Goal: Information Seeking & Learning: Compare options

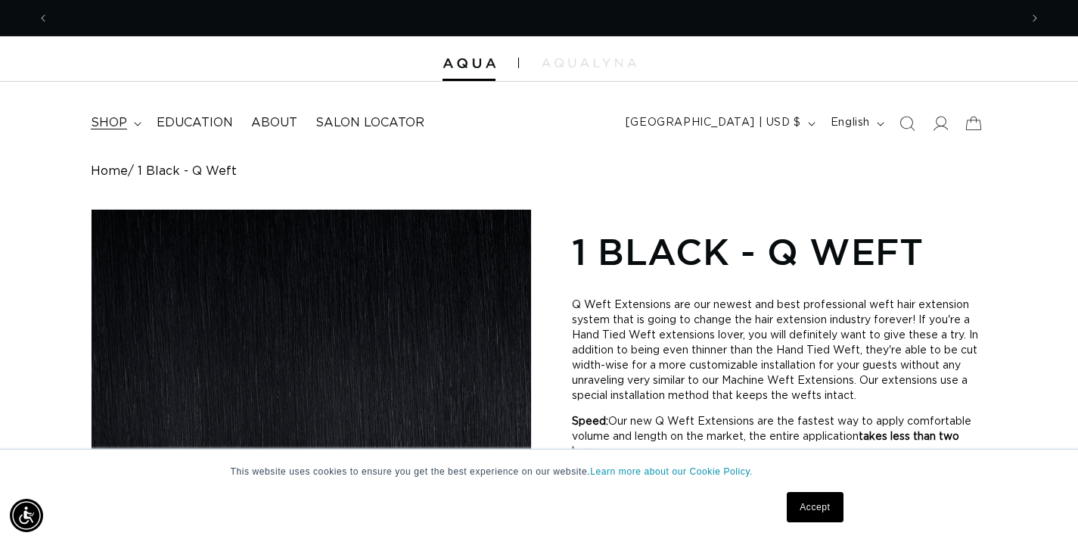
scroll to position [0, 970]
click at [113, 118] on span "shop" at bounding box center [109, 123] width 36 height 16
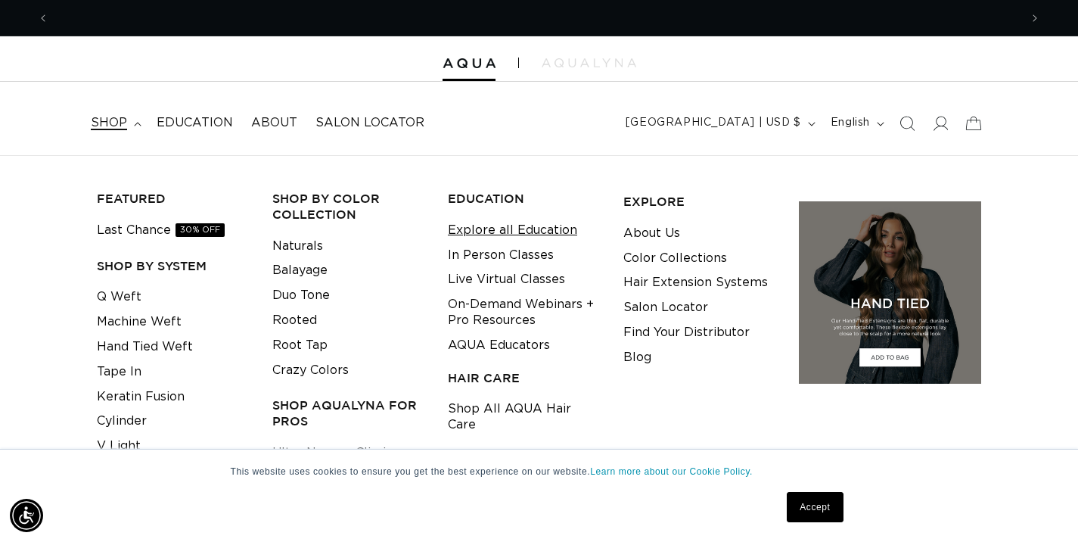
scroll to position [0, 1941]
click at [157, 324] on link "Machine Weft" at bounding box center [139, 321] width 85 height 25
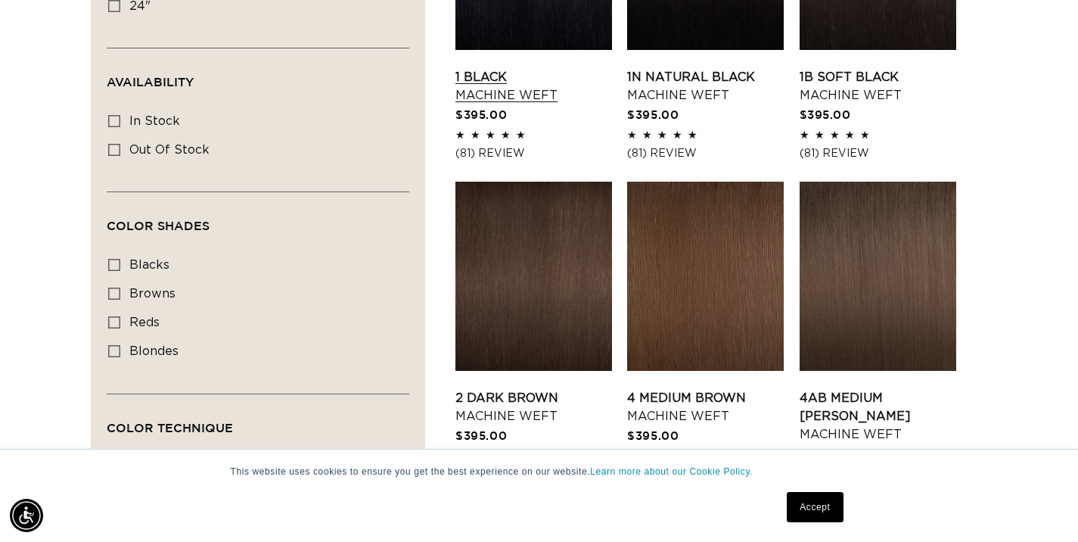
scroll to position [0, 970]
click at [507, 101] on link "1 Black Machine Weft" at bounding box center [533, 86] width 157 height 36
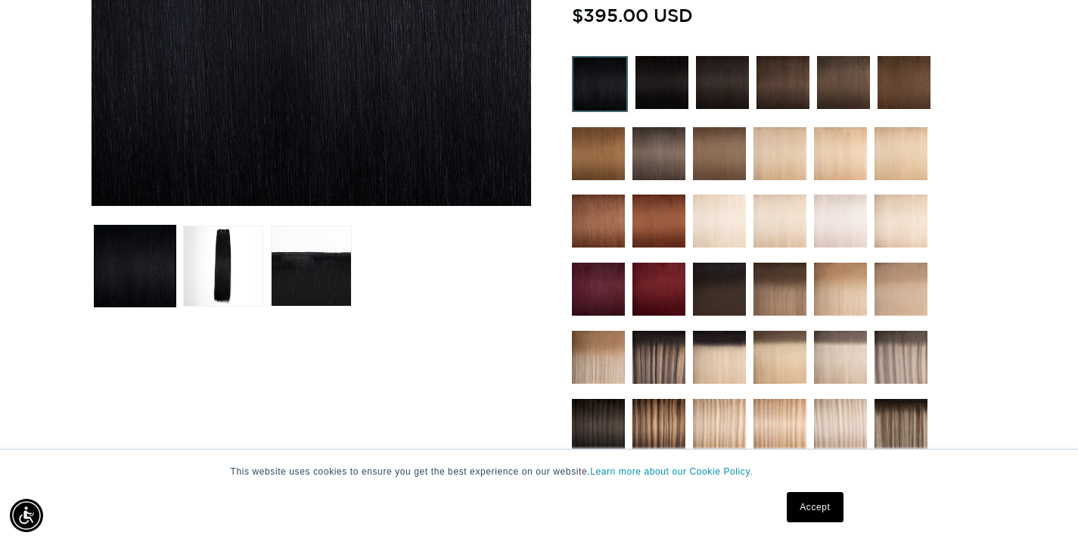
click at [655, 362] on img at bounding box center [658, 357] width 53 height 53
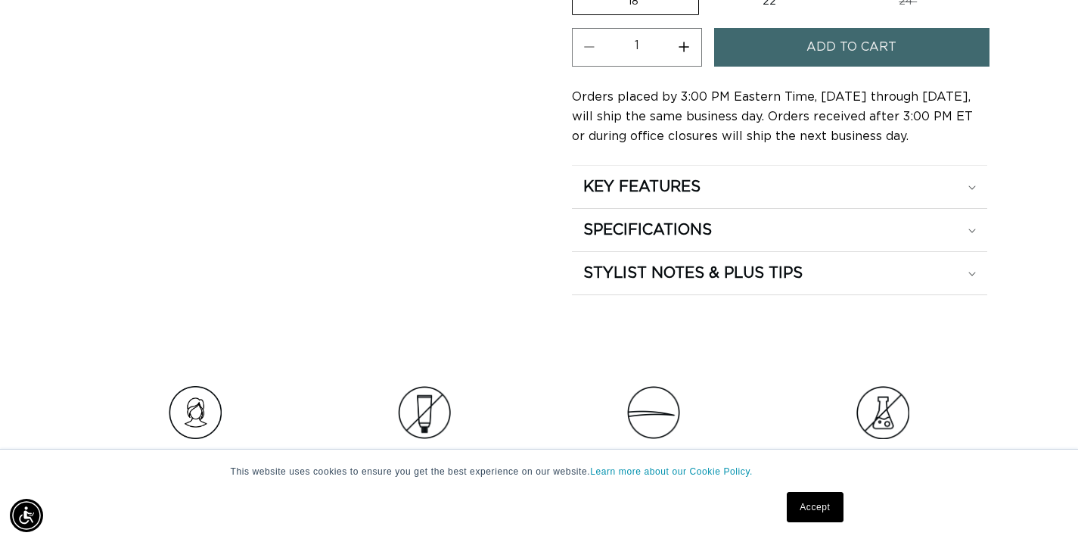
scroll to position [0, 1941]
click at [973, 233] on div "SPECIFICATIONS" at bounding box center [779, 230] width 393 height 20
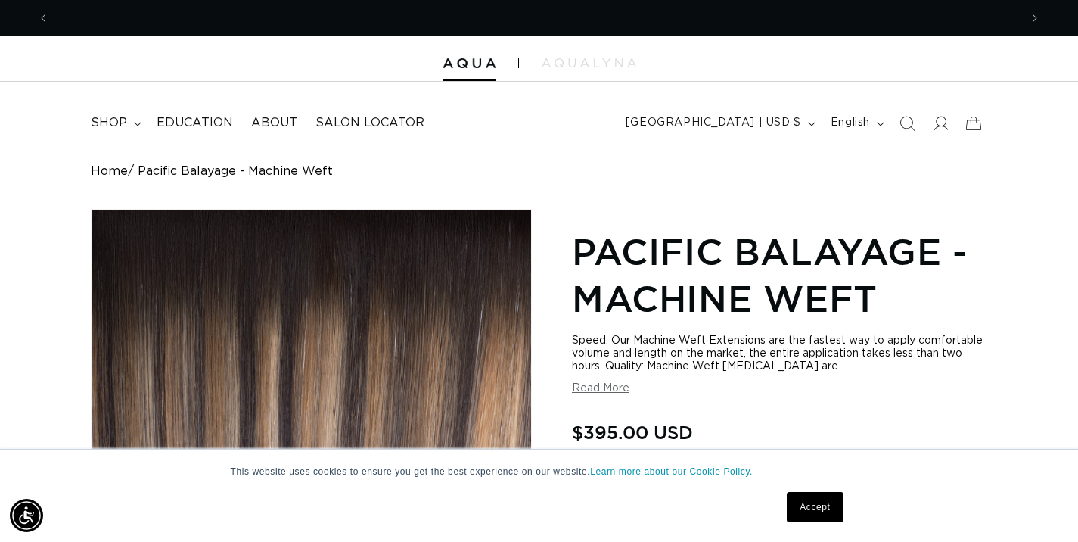
scroll to position [0, 0]
click at [123, 119] on span "shop" at bounding box center [109, 123] width 36 height 16
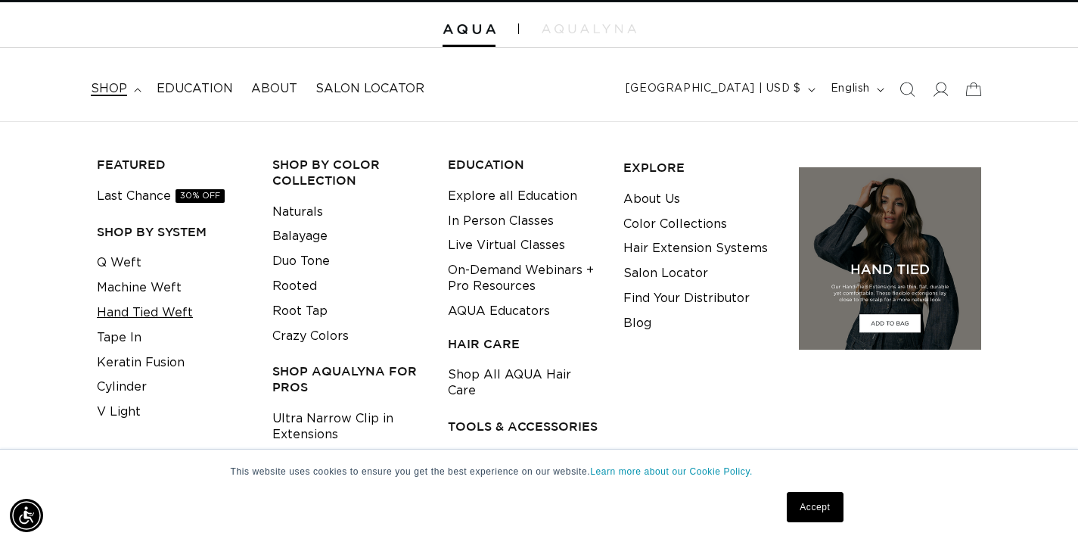
scroll to position [0, 970]
click at [151, 311] on link "Hand Tied Weft" at bounding box center [145, 312] width 96 height 25
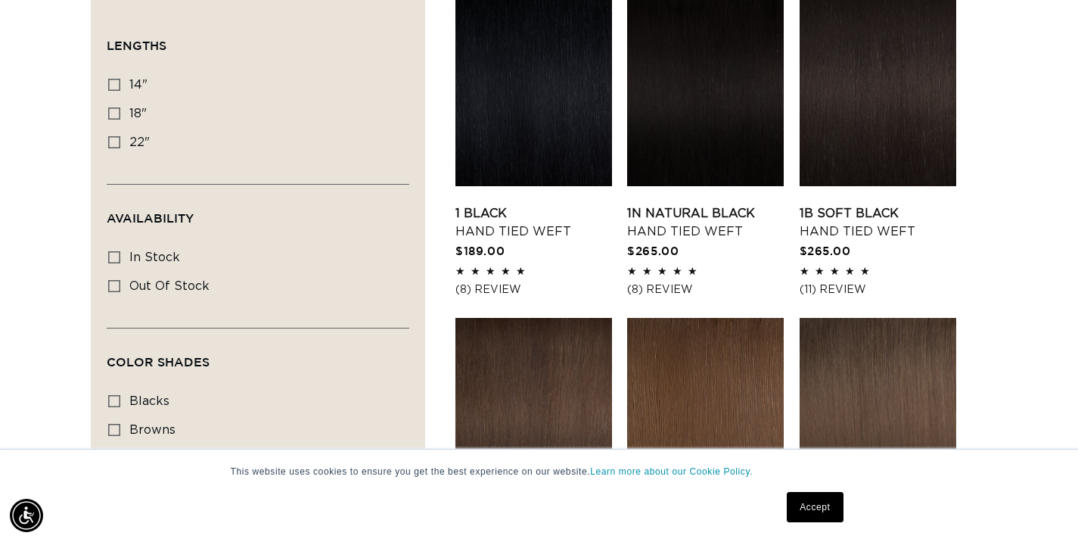
scroll to position [546, 0]
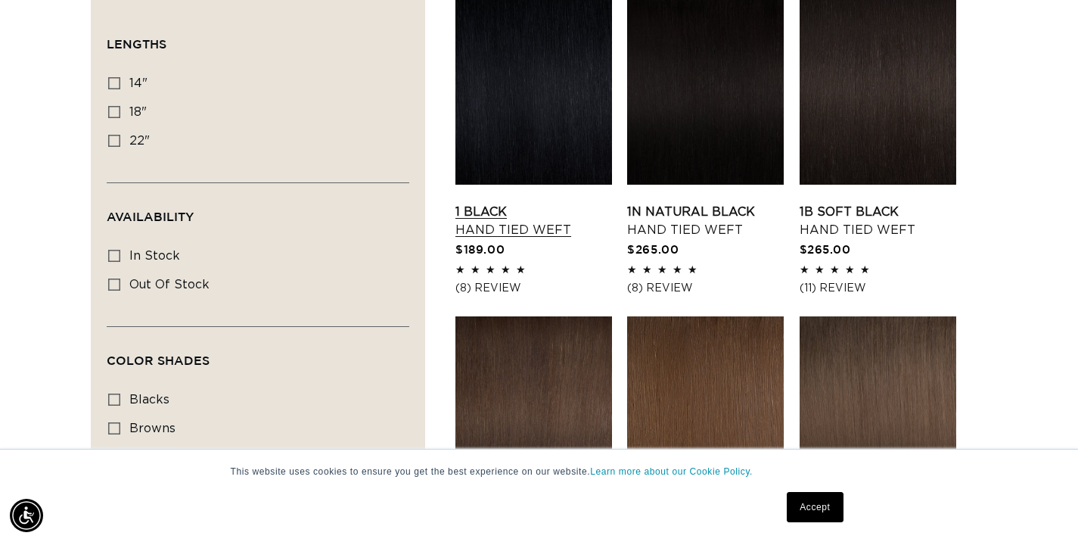
click at [579, 203] on link "1 Black Hand Tied Weft" at bounding box center [533, 221] width 157 height 36
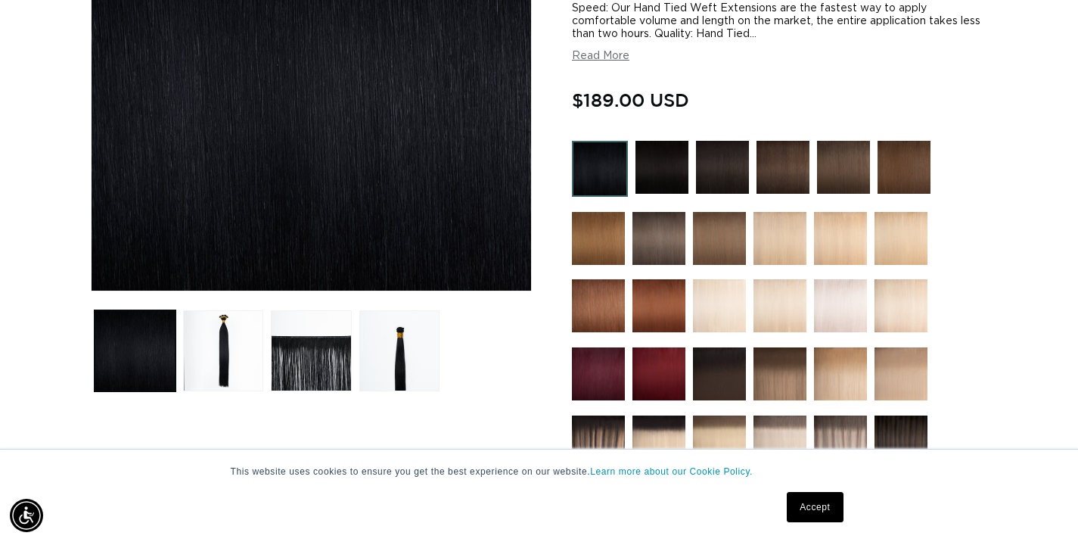
scroll to position [0, 970]
click at [597, 160] on img at bounding box center [600, 169] width 56 height 56
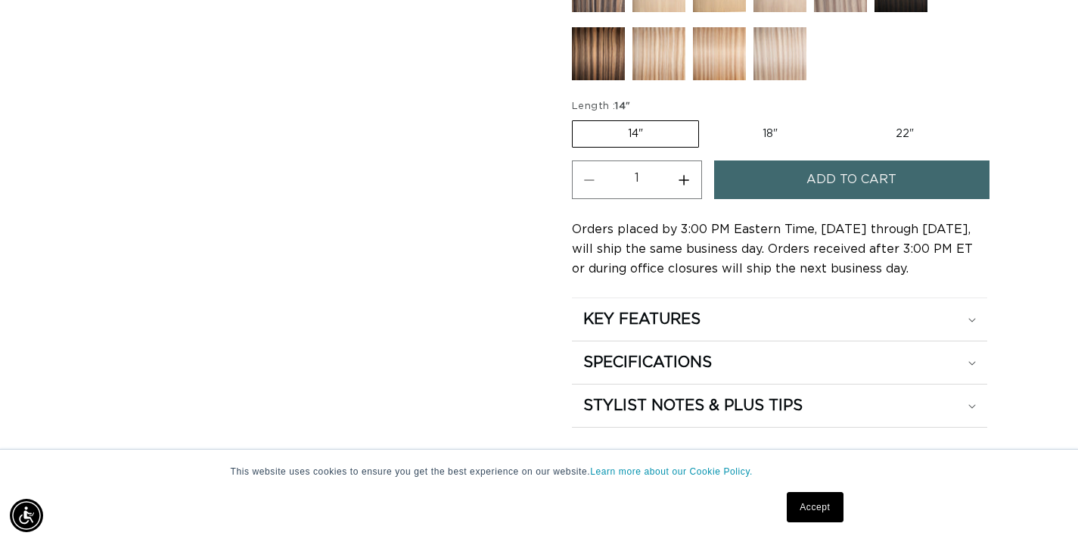
scroll to position [0, 1941]
click at [971, 361] on icon at bounding box center [972, 363] width 8 height 5
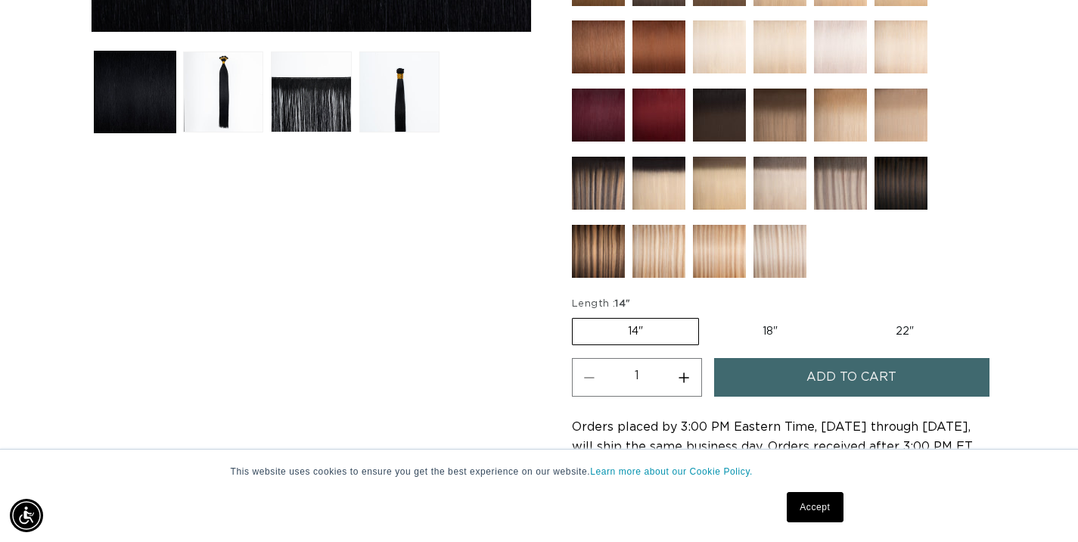
scroll to position [636, 0]
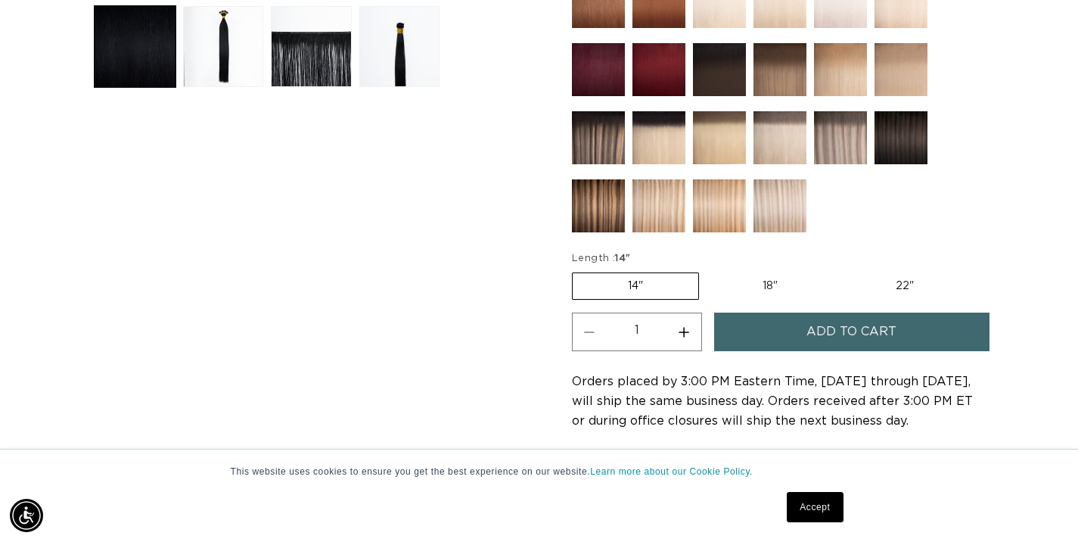
click at [770, 288] on label "18" Variant sold out or unavailable" at bounding box center [770, 286] width 126 height 26
click at [707, 270] on input "18" Variant sold out or unavailable" at bounding box center [706, 269] width 1 height 1
radio input "true"
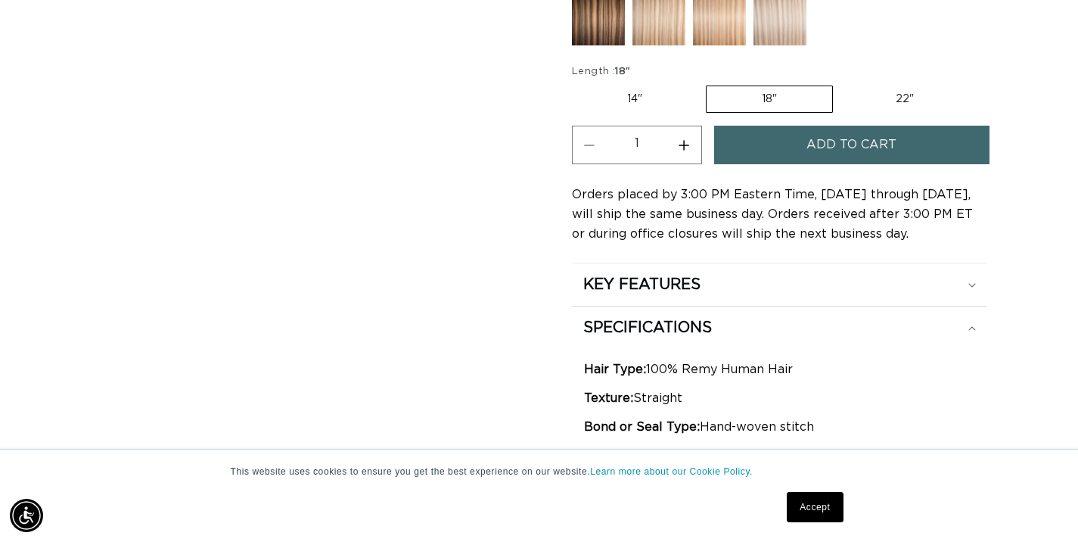
scroll to position [0, 1941]
click at [902, 97] on label "22" Variant sold out or unavailable" at bounding box center [904, 99] width 129 height 26
click at [841, 83] on input "22" Variant sold out or unavailable" at bounding box center [840, 82] width 1 height 1
radio input "true"
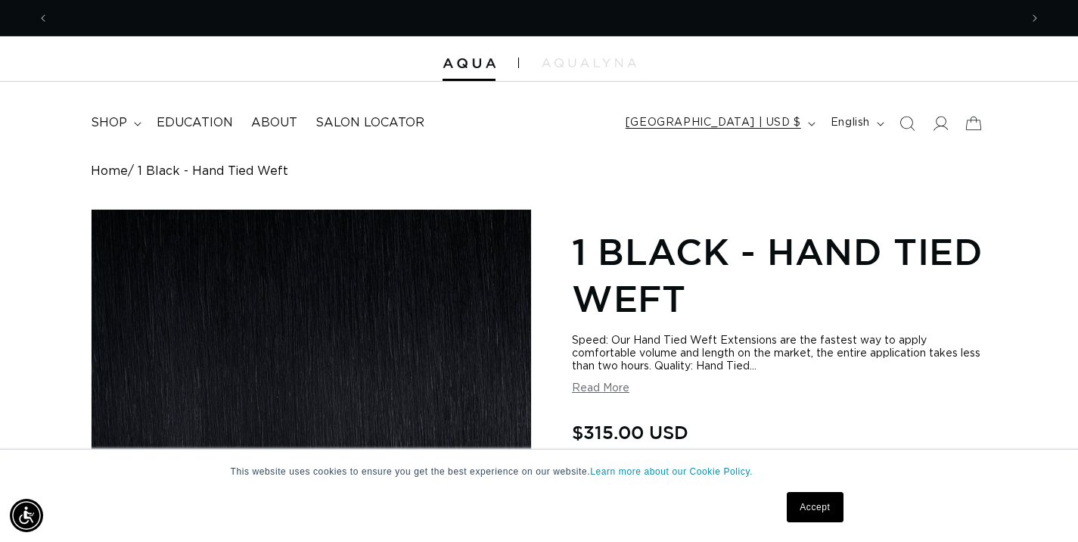
scroll to position [0, 1941]
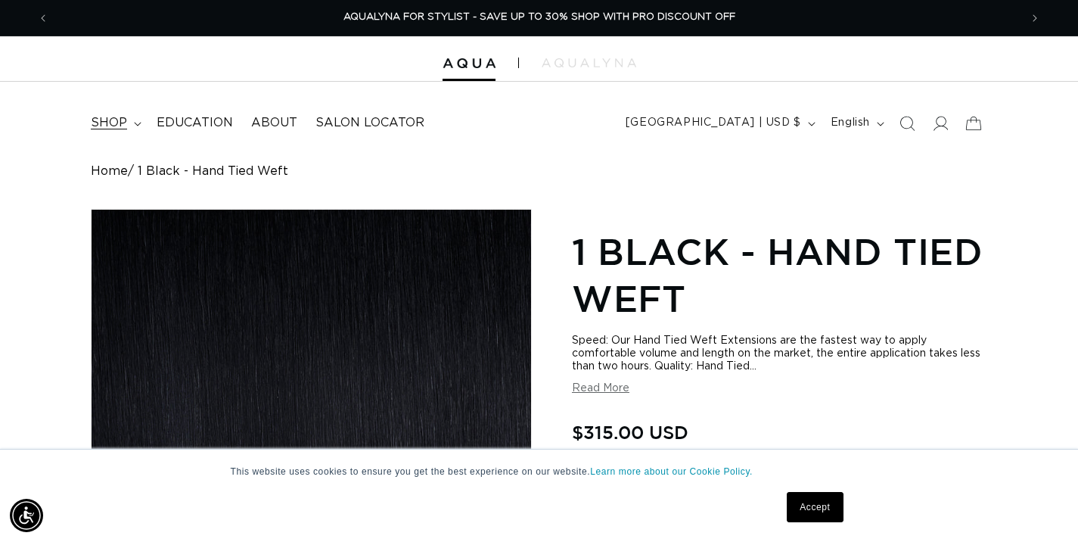
click at [121, 119] on span "shop" at bounding box center [109, 123] width 36 height 16
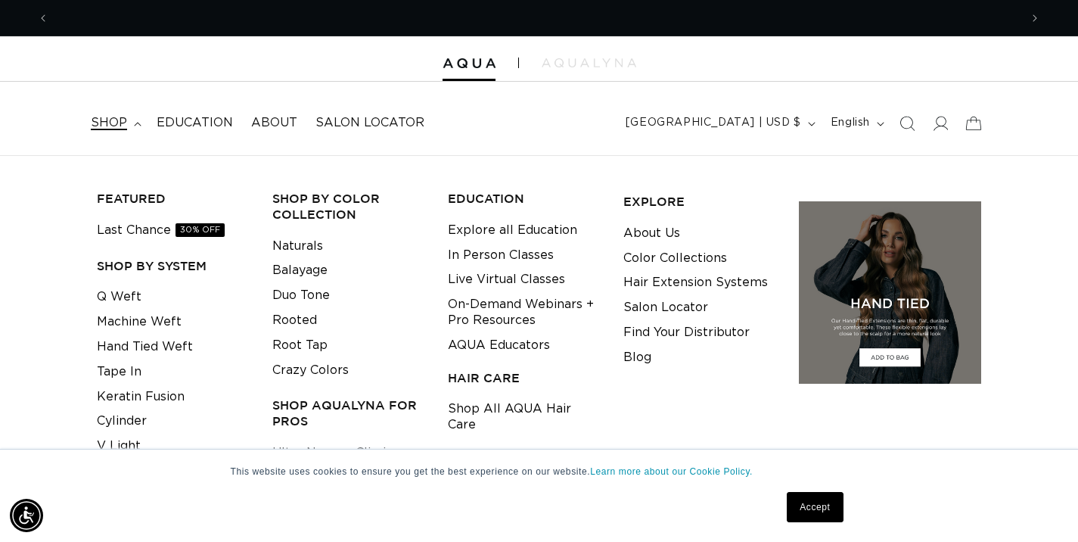
scroll to position [0, 0]
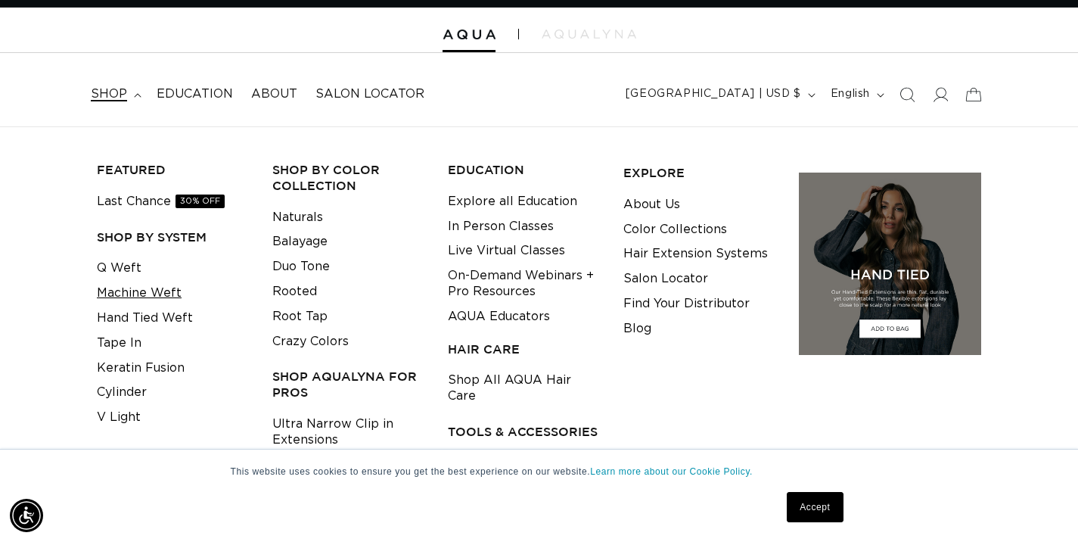
click at [149, 293] on link "Machine Weft" at bounding box center [139, 293] width 85 height 25
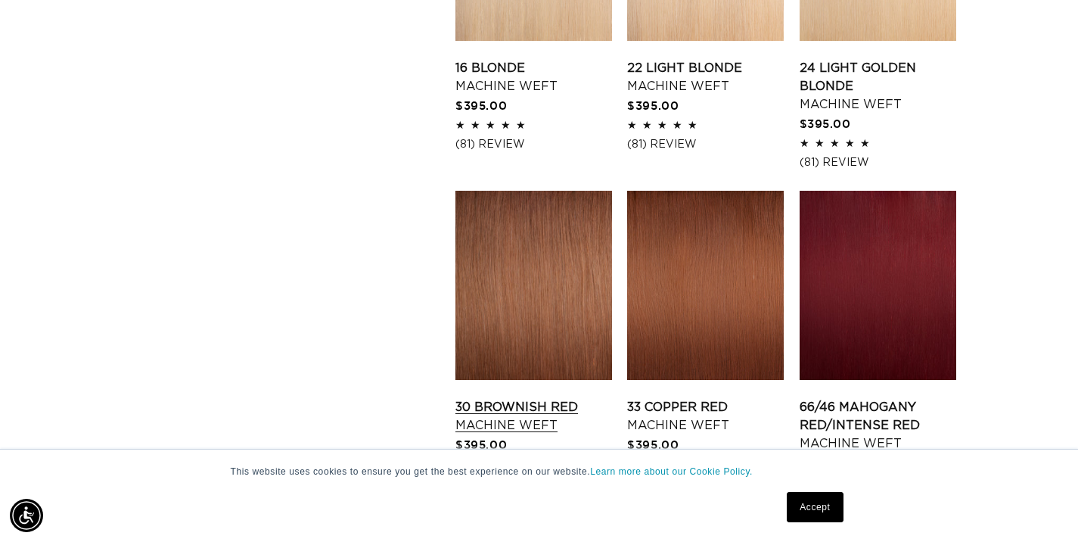
click at [525, 398] on link "30 Brownish Red Machine Weft" at bounding box center [533, 416] width 157 height 36
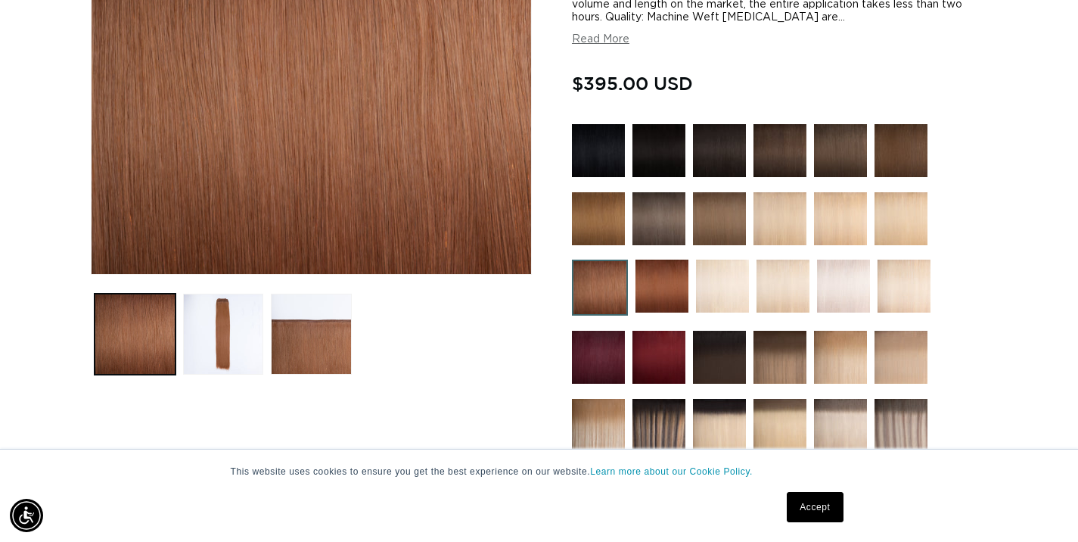
scroll to position [324, 0]
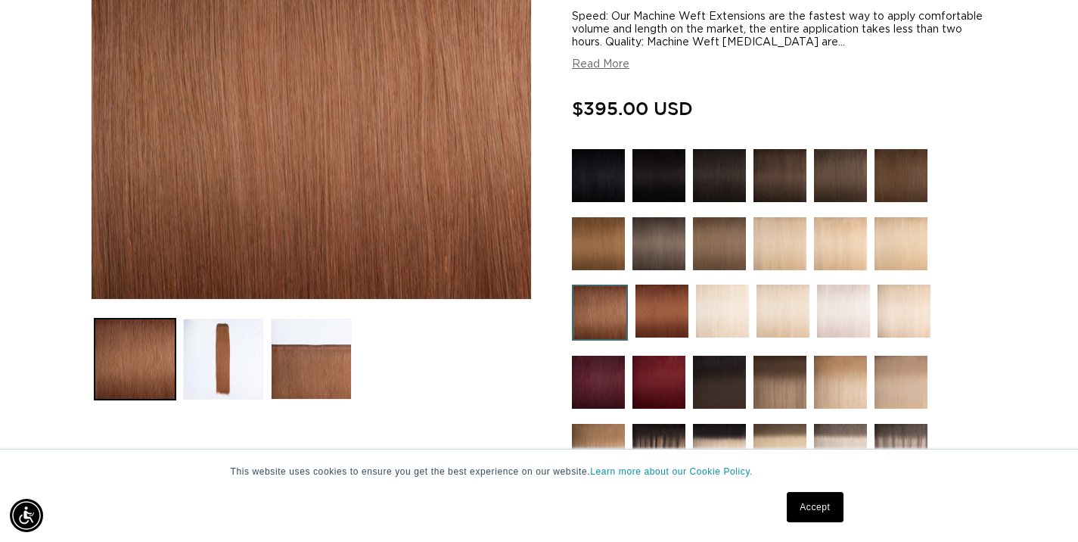
click at [723, 312] on img at bounding box center [722, 310] width 53 height 53
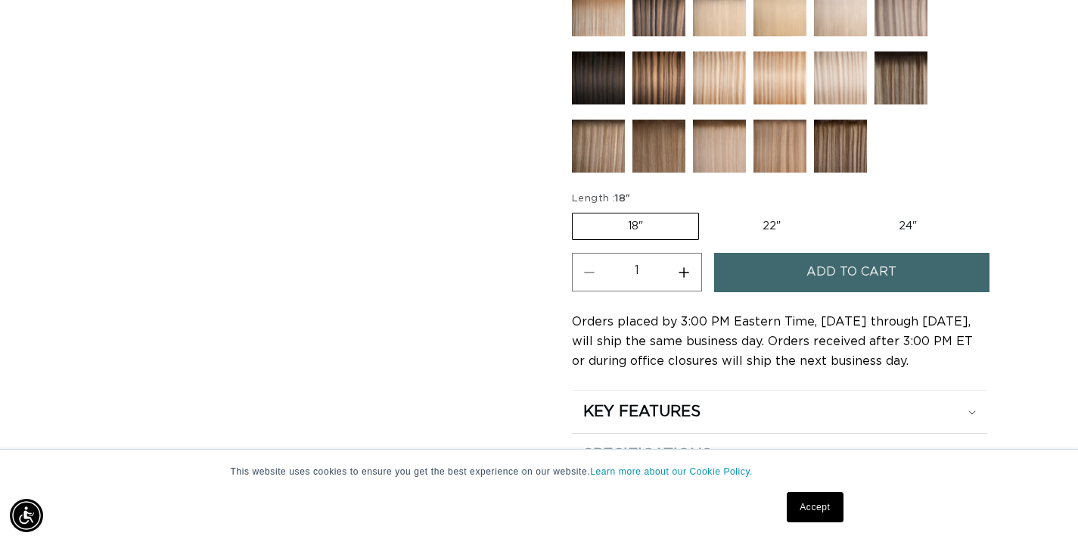
scroll to position [818, 0]
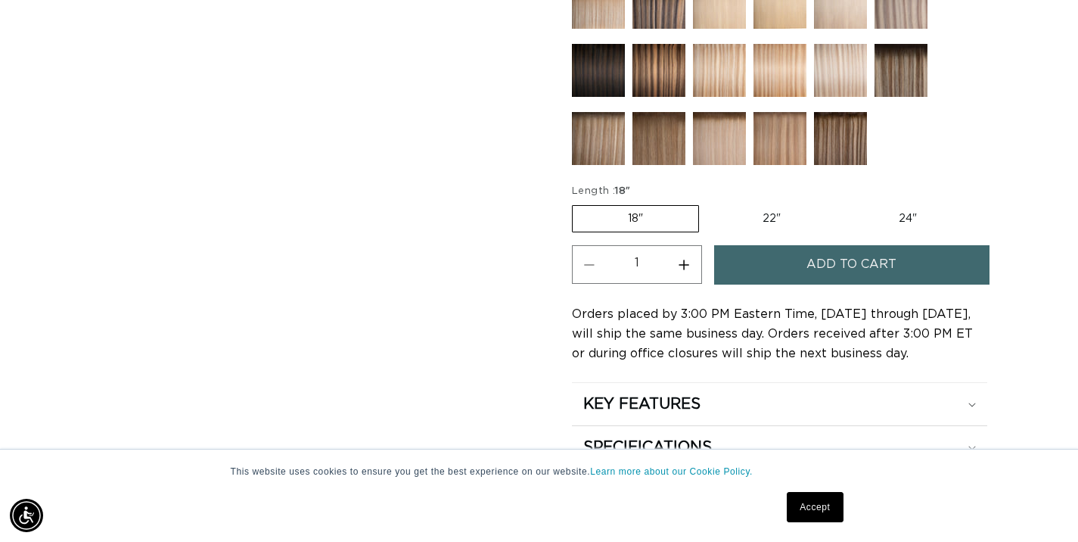
click at [772, 217] on label "22" Variant sold out or unavailable" at bounding box center [771, 219] width 129 height 26
click at [707, 203] on input "22" Variant sold out or unavailable" at bounding box center [706, 202] width 1 height 1
radio input "true"
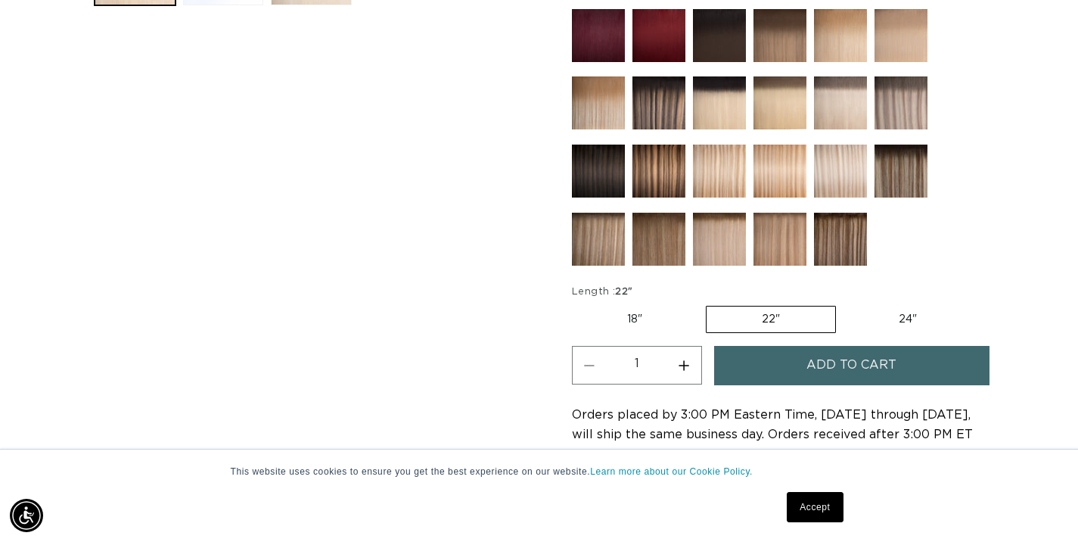
click at [905, 318] on label "24" Variant sold out or unavailable" at bounding box center [907, 319] width 129 height 26
click at [844, 303] on input "24" Variant sold out or unavailable" at bounding box center [843, 303] width 1 height 1
radio input "true"
click at [908, 319] on label "24" Variant sold out or unavailable" at bounding box center [907, 319] width 130 height 27
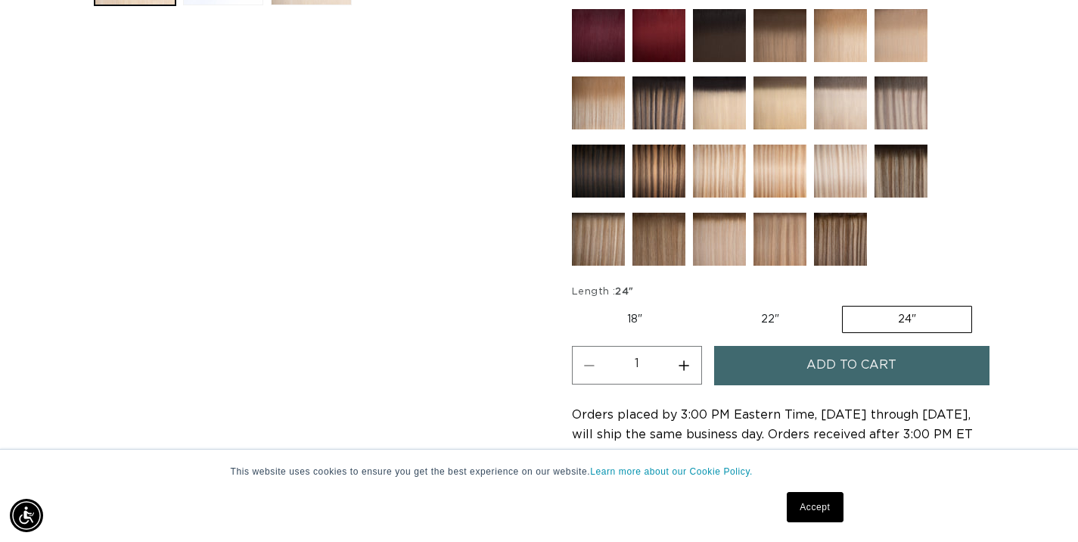
click at [843, 303] on input "24" Variant sold out or unavailable" at bounding box center [842, 303] width 1 height 1
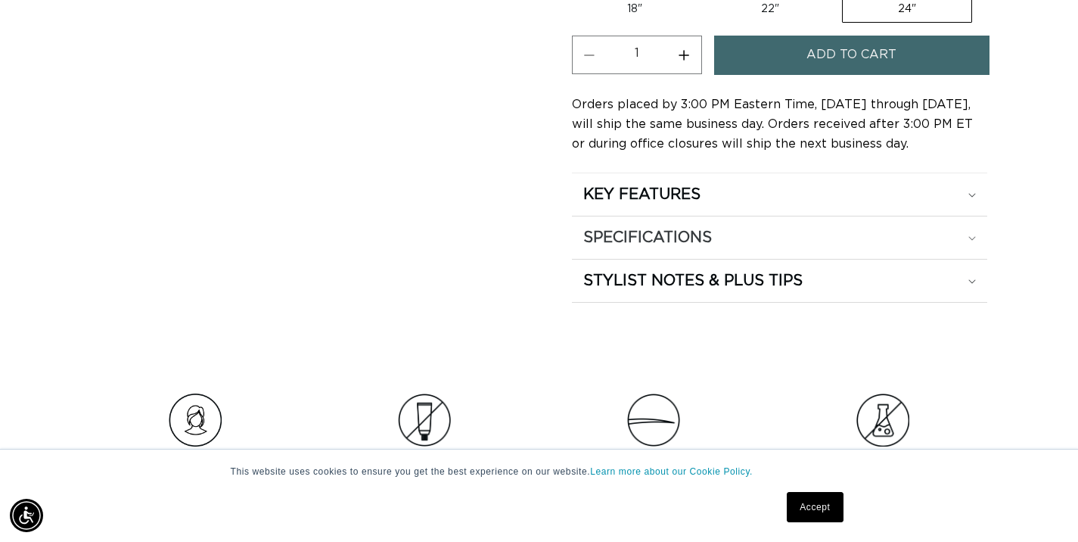
scroll to position [1005, 0]
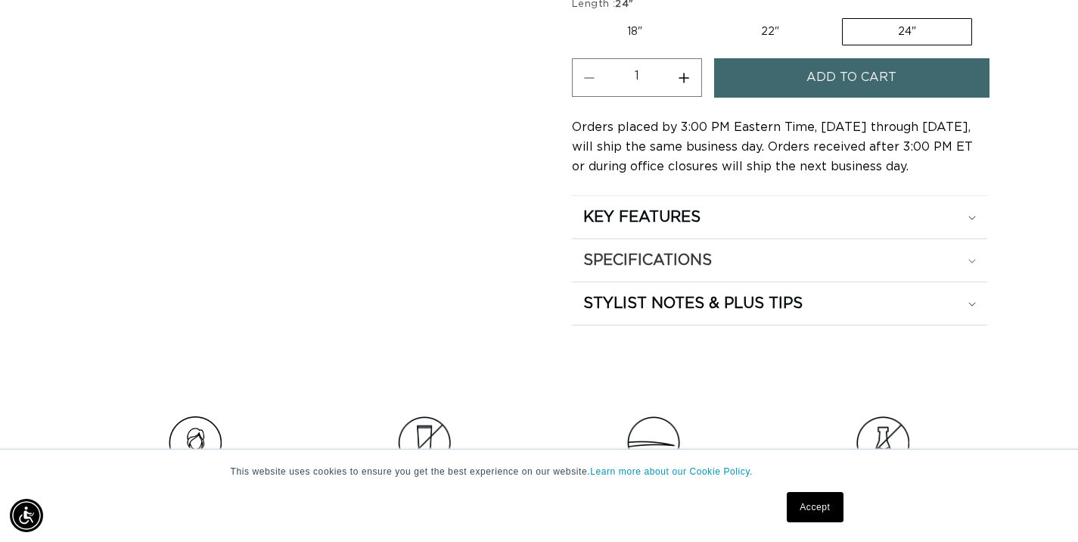
click at [971, 260] on icon at bounding box center [972, 261] width 8 height 5
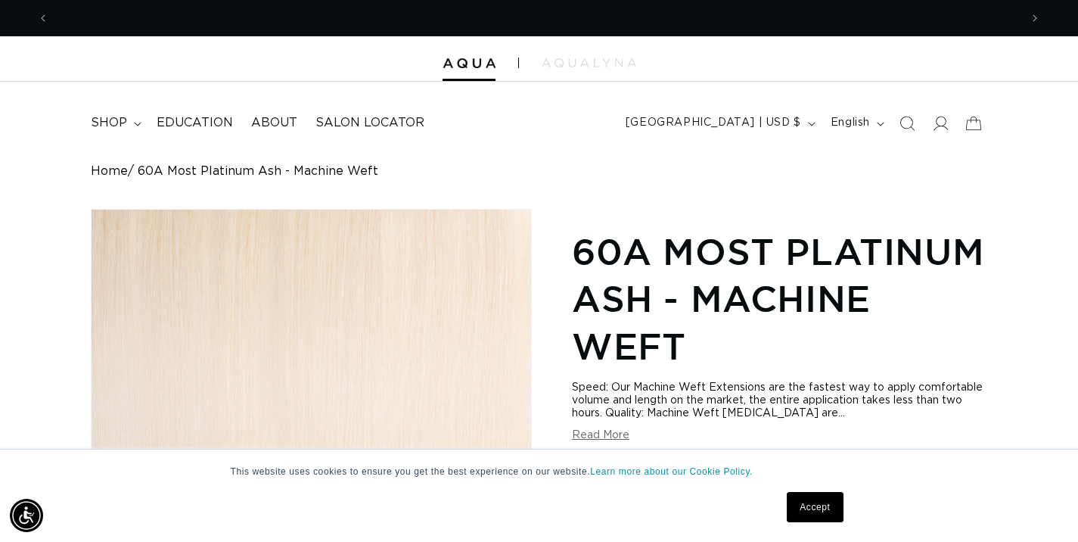
scroll to position [0, 970]
click at [118, 126] on span "shop" at bounding box center [109, 123] width 36 height 16
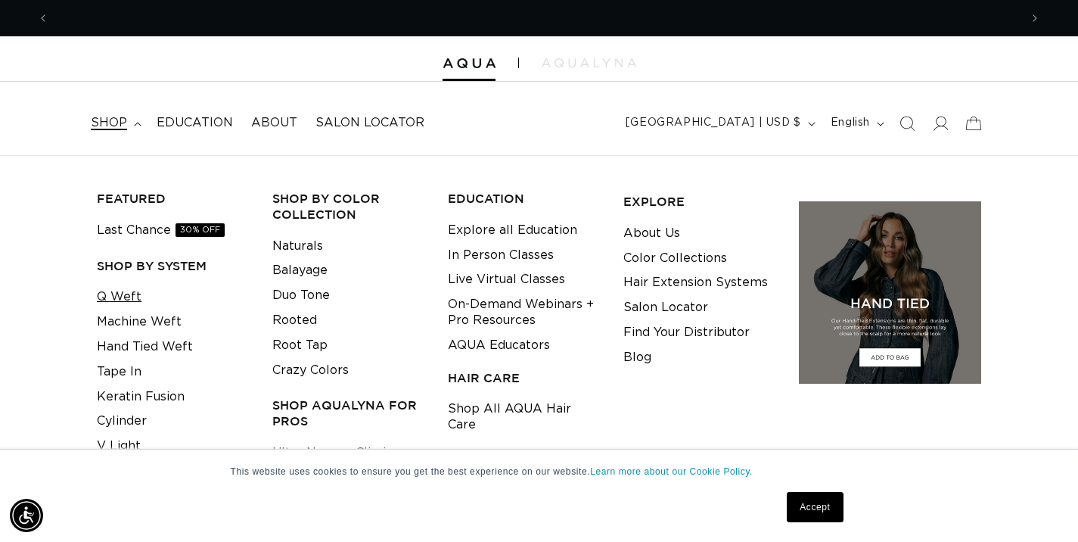
scroll to position [0, 0]
click at [135, 296] on link "Q Weft" at bounding box center [119, 296] width 45 height 25
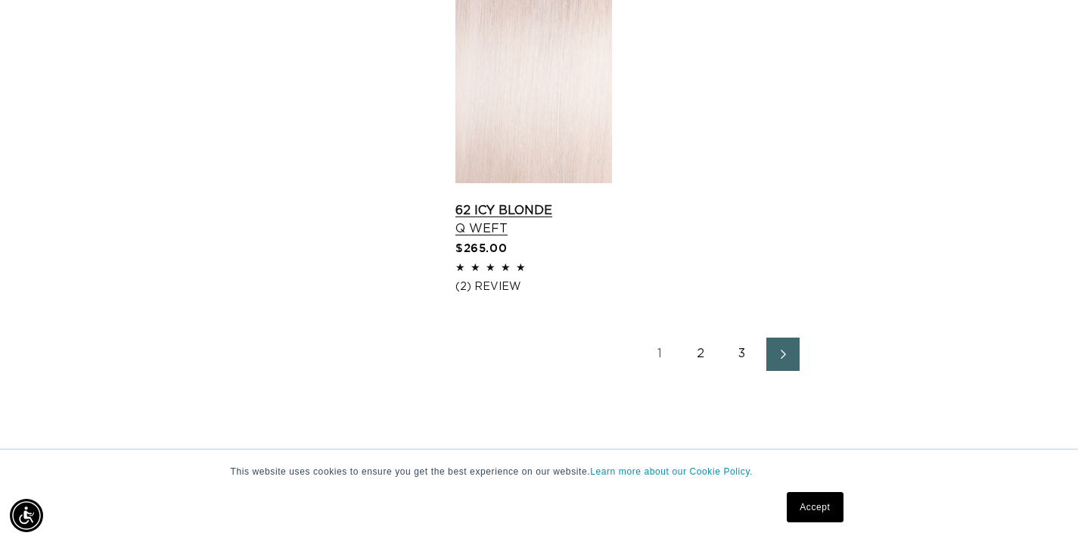
scroll to position [0, 1941]
click at [529, 201] on link "62 Icy Blonde Q Weft" at bounding box center [533, 219] width 157 height 36
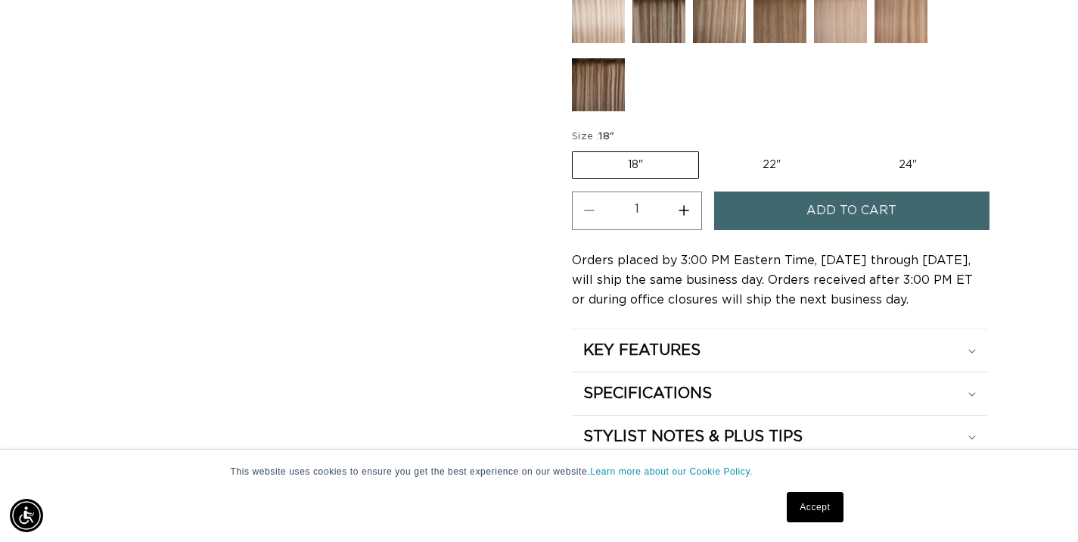
scroll to position [931, 0]
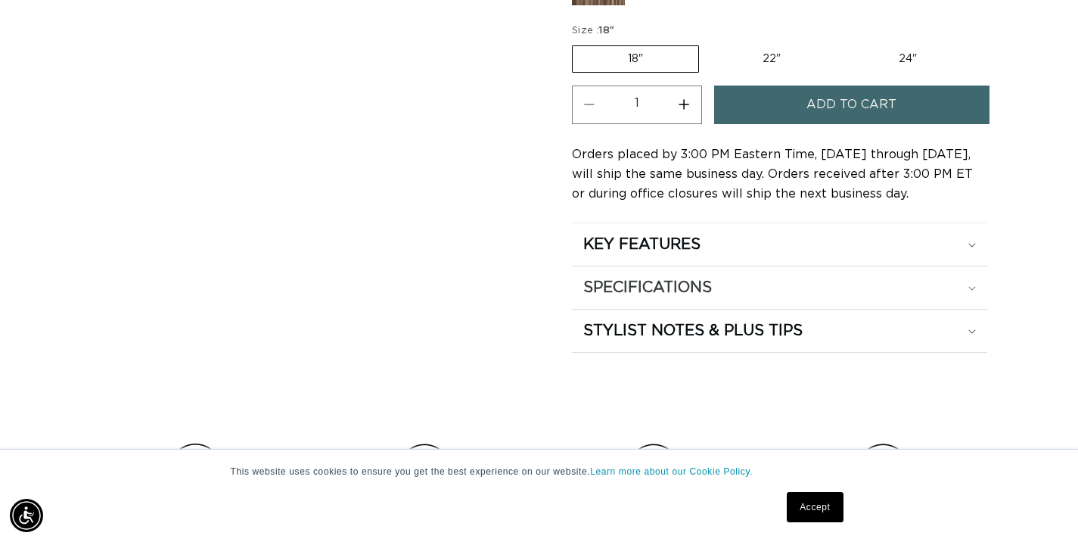
click at [970, 288] on icon at bounding box center [972, 288] width 8 height 5
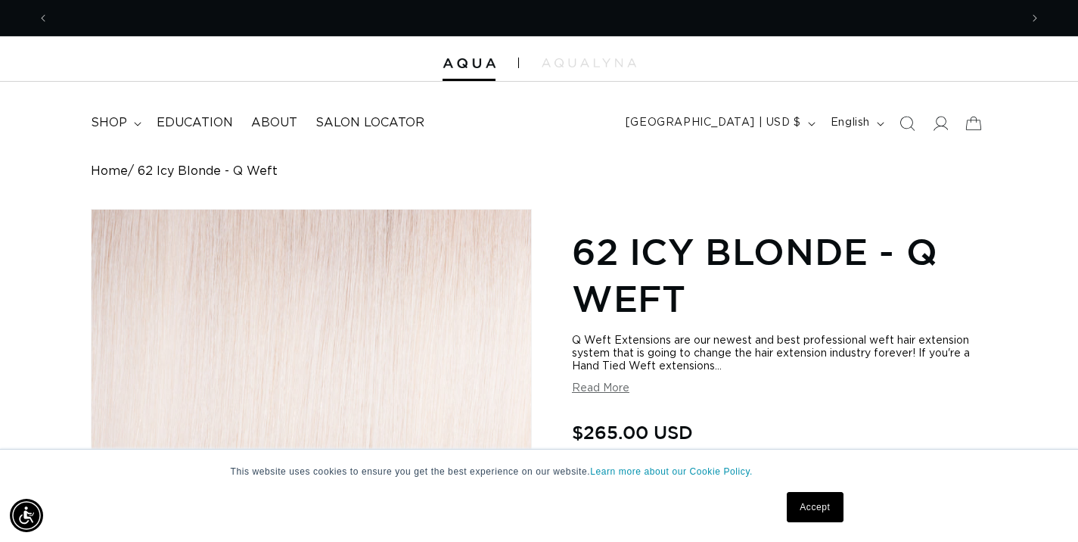
scroll to position [0, 0]
click at [117, 126] on span "shop" at bounding box center [109, 123] width 36 height 16
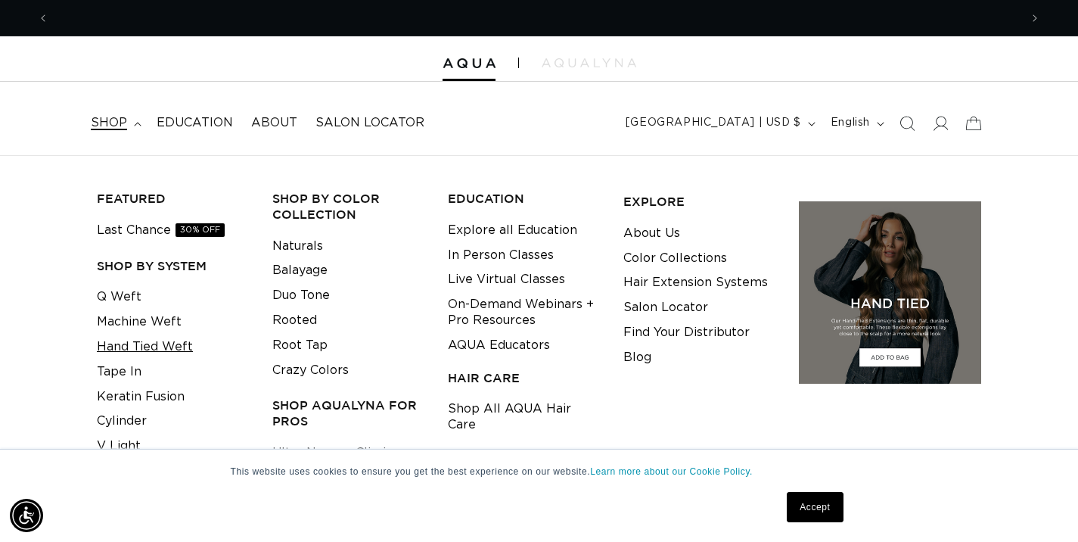
click at [146, 345] on link "Hand Tied Weft" at bounding box center [145, 346] width 96 height 25
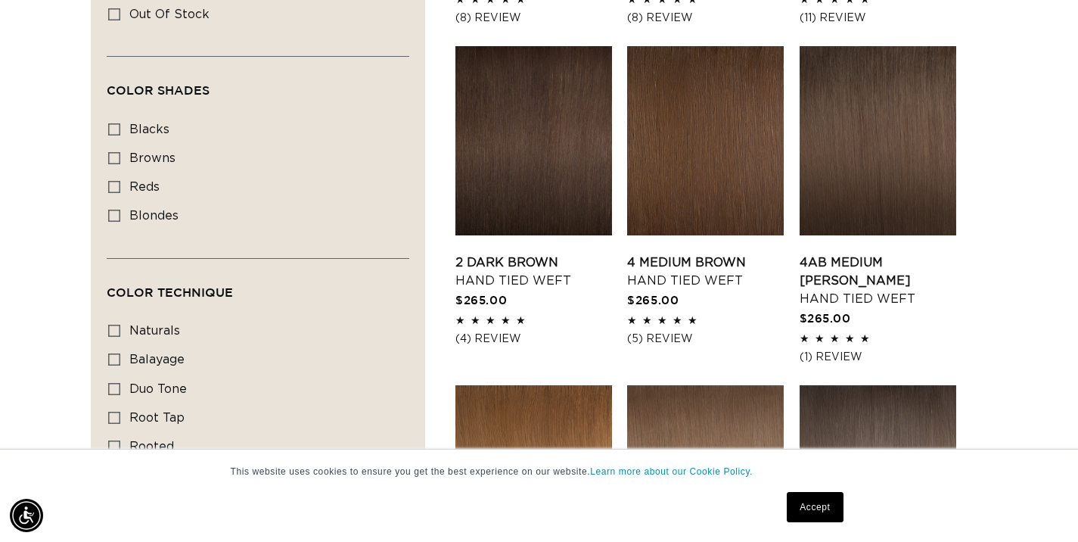
scroll to position [823, 0]
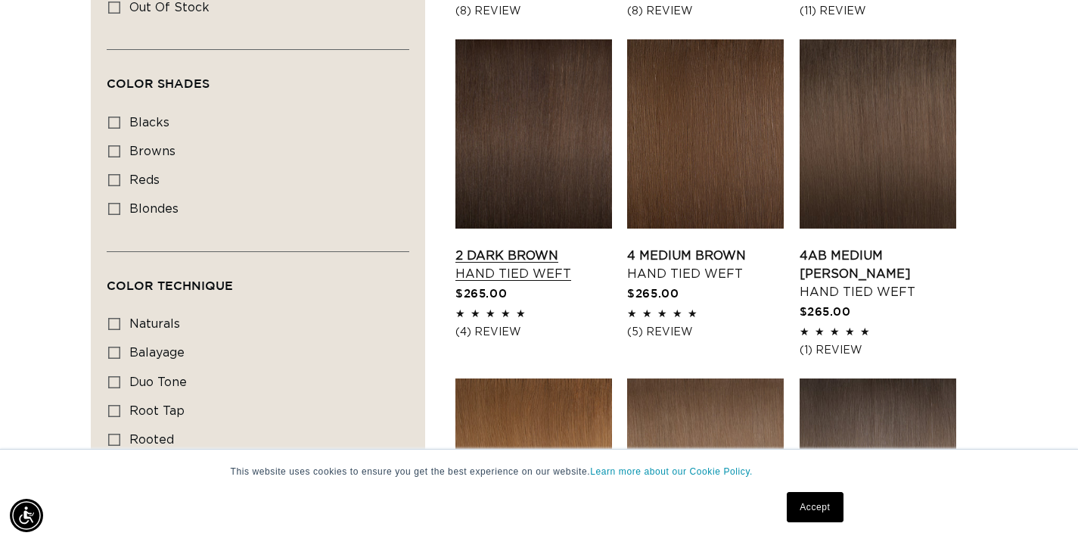
click at [526, 247] on link "2 Dark Brown Hand Tied Weft" at bounding box center [533, 265] width 157 height 36
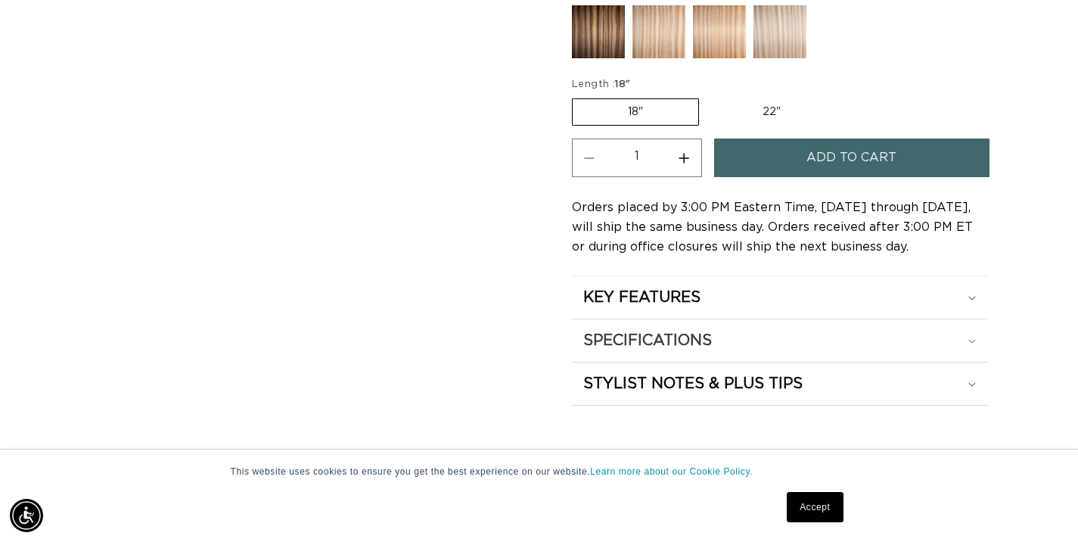
scroll to position [0, 970]
click at [737, 343] on div "SPECIFICATIONS" at bounding box center [779, 341] width 393 height 20
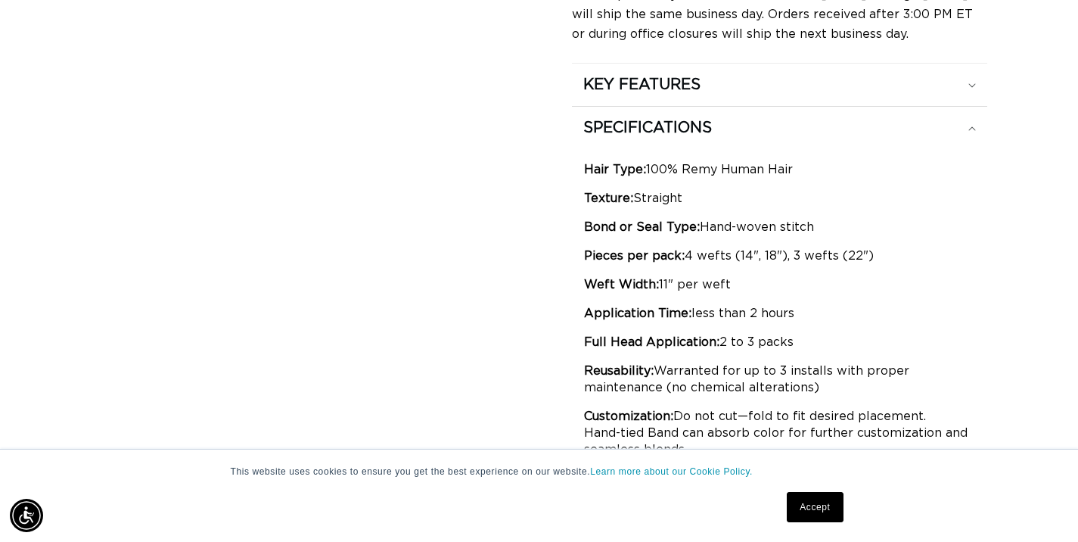
scroll to position [0, 1941]
